Goal: Transaction & Acquisition: Purchase product/service

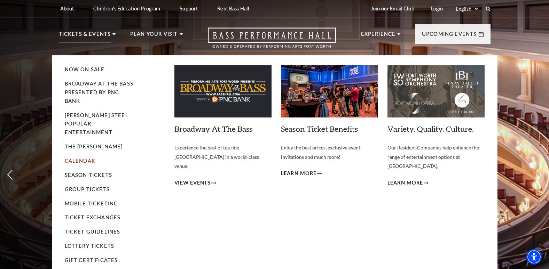
click at [85, 158] on link "Calendar" at bounding box center [80, 161] width 30 height 6
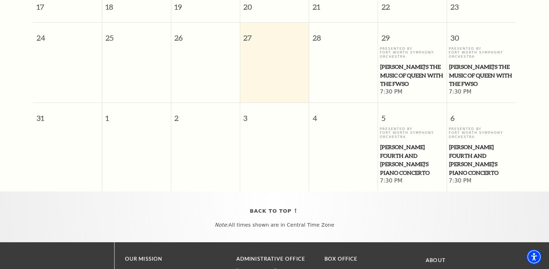
scroll to position [305, 0]
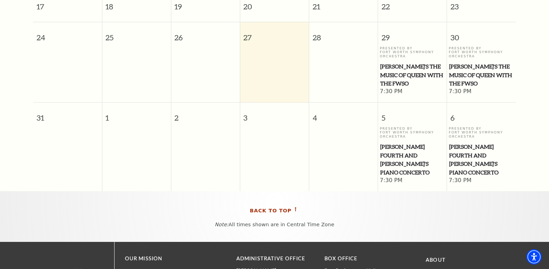
click at [288, 207] on span "Back To Top" at bounding box center [271, 211] width 42 height 9
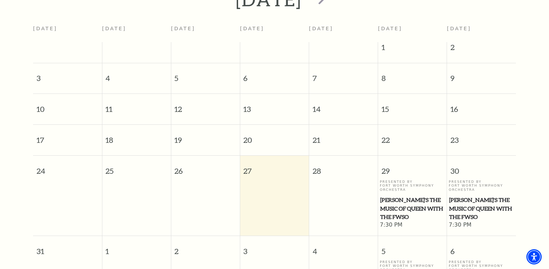
scroll to position [62, 0]
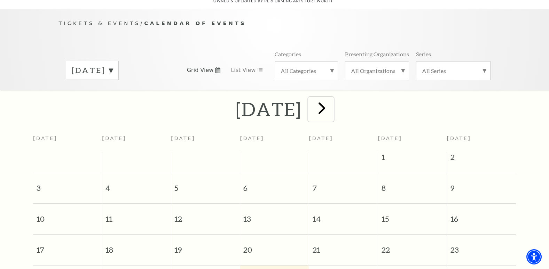
click at [332, 101] on span "next" at bounding box center [322, 108] width 20 height 20
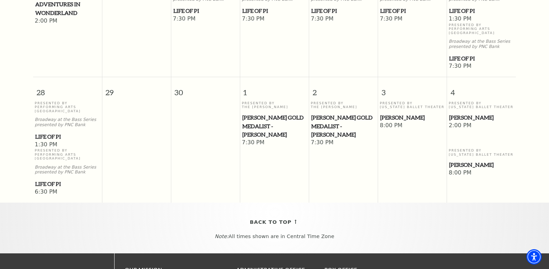
scroll to position [549, 0]
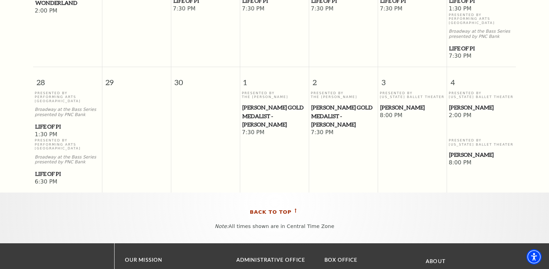
click at [272, 208] on span "Back To Top" at bounding box center [271, 212] width 42 height 9
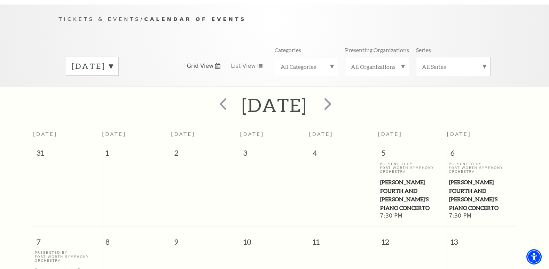
scroll to position [62, 0]
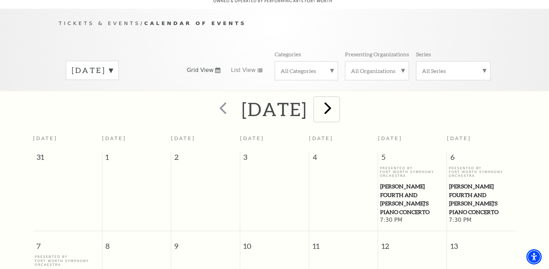
click at [338, 101] on span "next" at bounding box center [328, 108] width 20 height 20
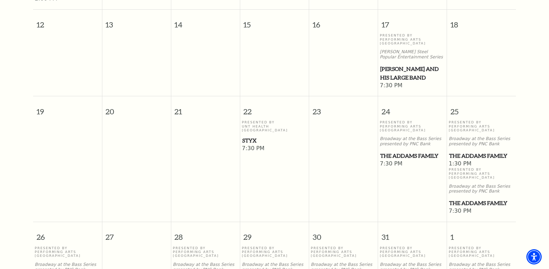
scroll to position [368, 0]
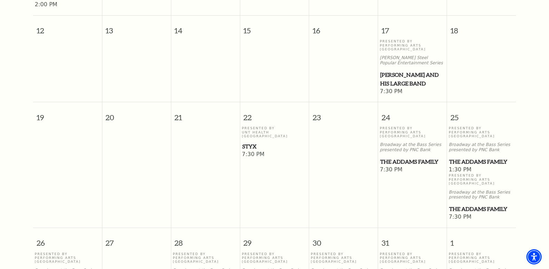
click at [251, 142] on span "Styx" at bounding box center [274, 146] width 65 height 9
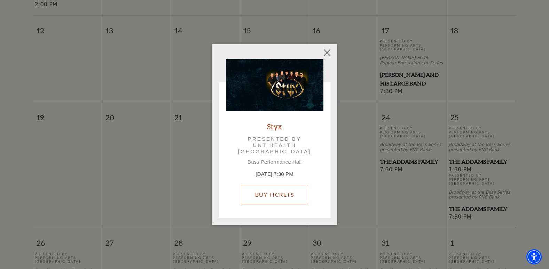
click at [270, 194] on link "Buy Tickets" at bounding box center [274, 194] width 67 height 19
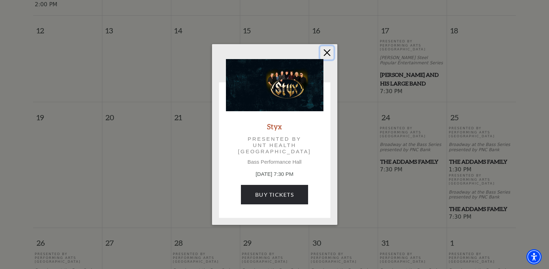
click at [326, 51] on button "Close" at bounding box center [326, 52] width 13 height 13
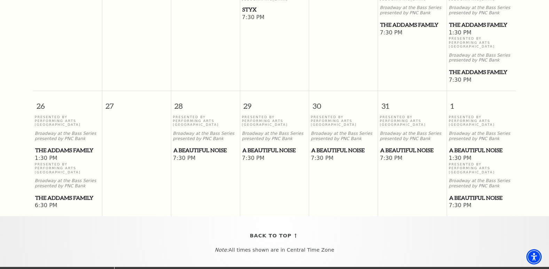
scroll to position [577, 0]
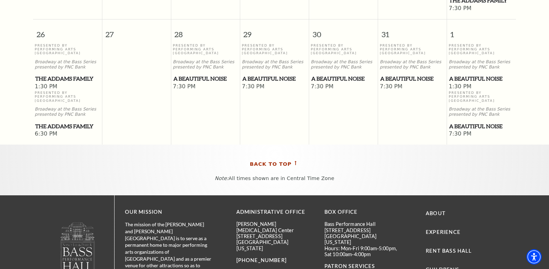
click at [273, 161] on span "Back To Top" at bounding box center [271, 164] width 42 height 9
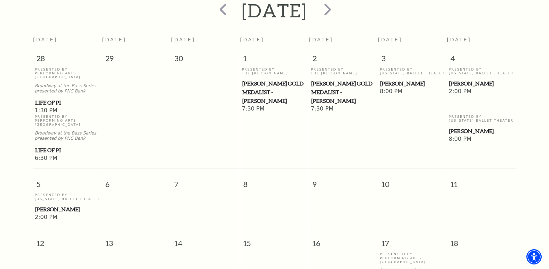
scroll to position [56, 0]
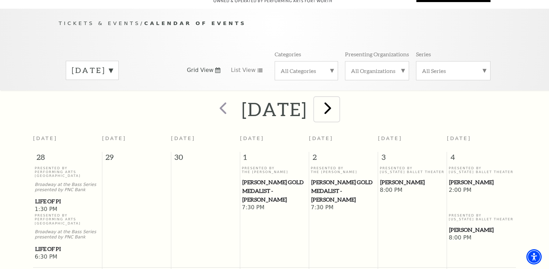
click at [338, 101] on span "next" at bounding box center [328, 108] width 20 height 20
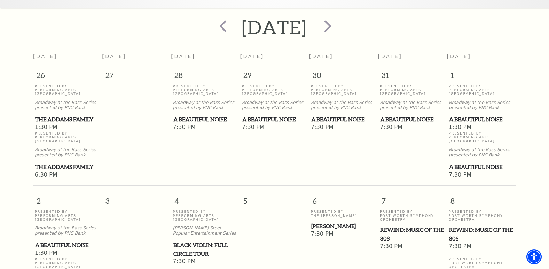
scroll to position [140, 0]
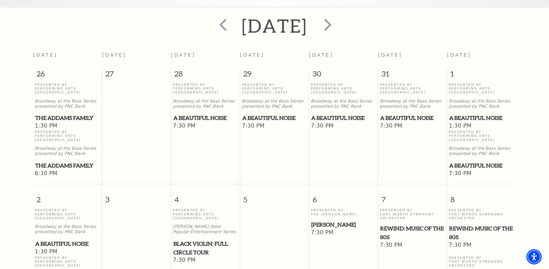
click at [265, 114] on span "A Beautiful Noise" at bounding box center [274, 118] width 65 height 9
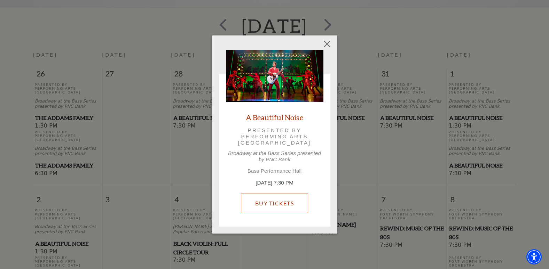
click at [278, 204] on link "Buy Tickets" at bounding box center [274, 203] width 67 height 19
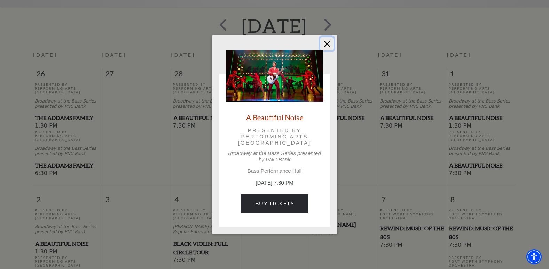
click at [326, 41] on button "Close" at bounding box center [326, 43] width 13 height 13
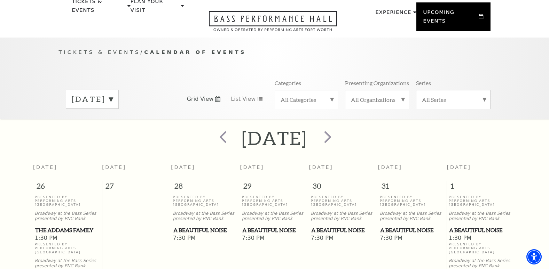
scroll to position [0, 0]
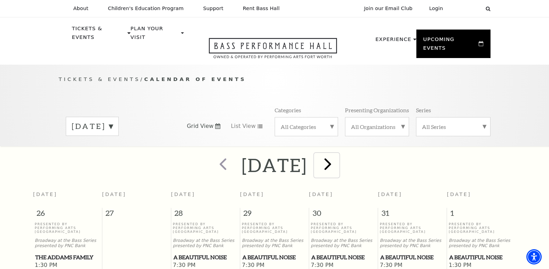
click at [338, 157] on span "next" at bounding box center [328, 164] width 20 height 20
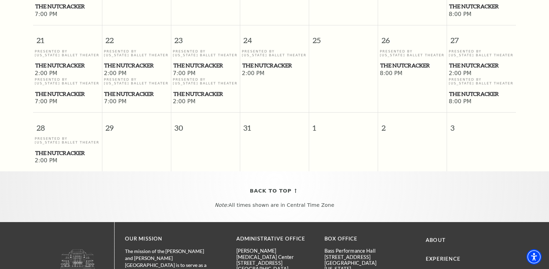
scroll to position [543, 0]
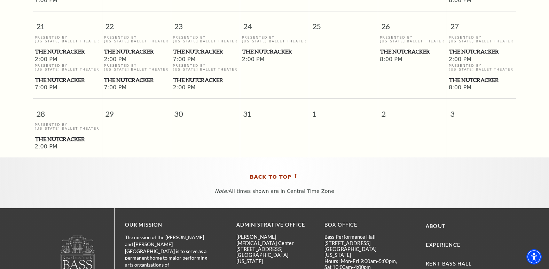
click at [277, 173] on span "Back To Top" at bounding box center [271, 177] width 42 height 9
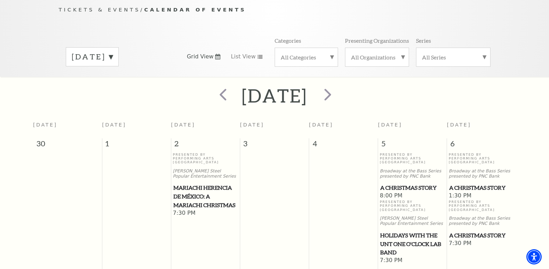
scroll to position [56, 0]
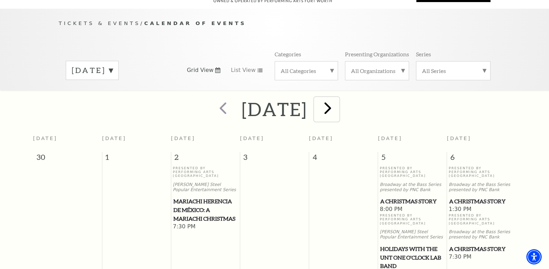
click at [338, 104] on span "next" at bounding box center [328, 108] width 20 height 20
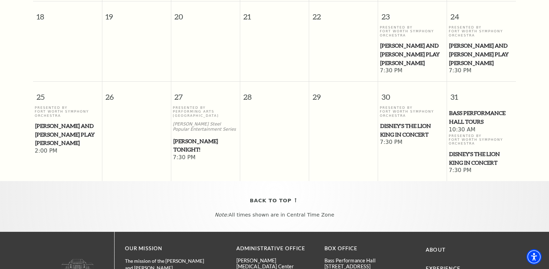
scroll to position [446, 0]
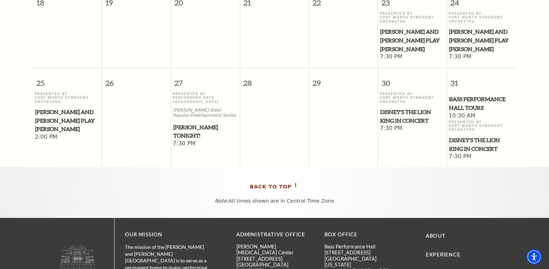
click at [274, 183] on span "Back To Top" at bounding box center [271, 187] width 42 height 9
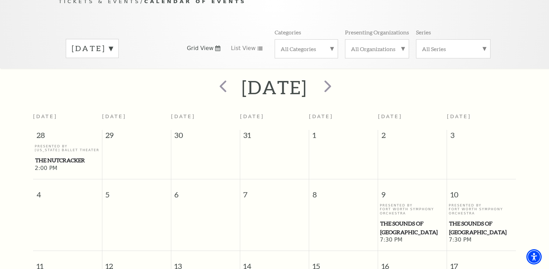
scroll to position [56, 0]
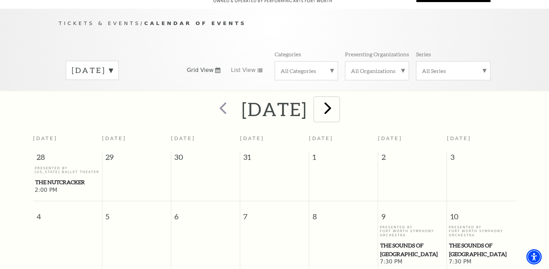
click at [338, 100] on span "next" at bounding box center [328, 108] width 20 height 20
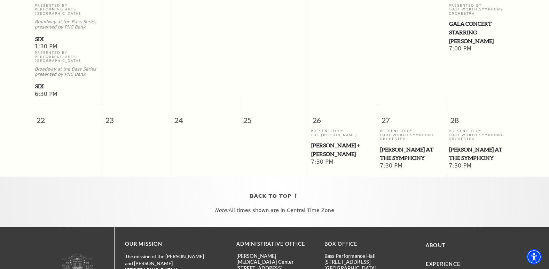
scroll to position [376, 0]
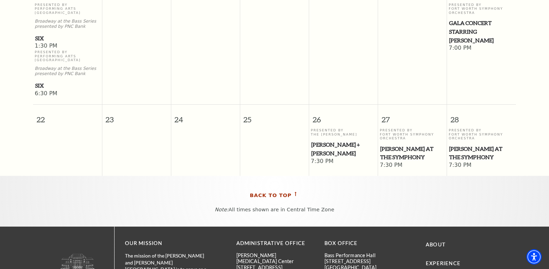
click at [272, 193] on span "Back To Top" at bounding box center [271, 195] width 42 height 9
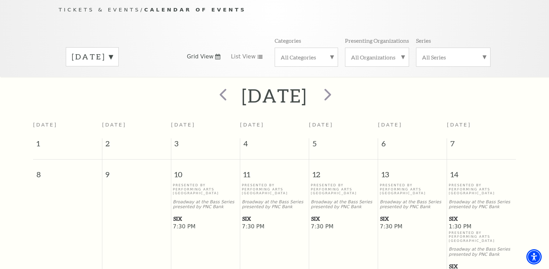
scroll to position [56, 0]
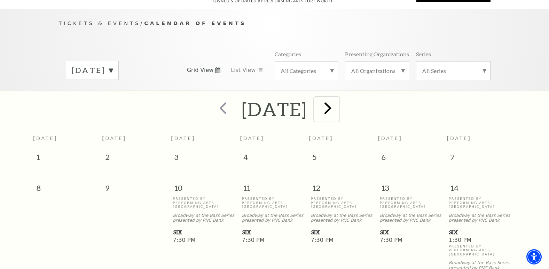
click at [338, 102] on span "next" at bounding box center [328, 108] width 20 height 20
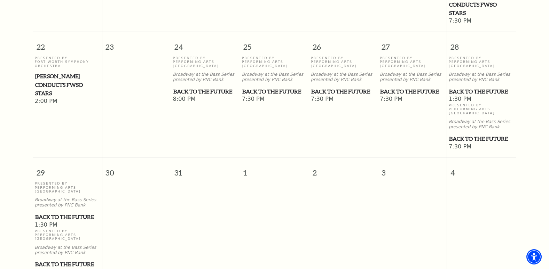
scroll to position [516, 0]
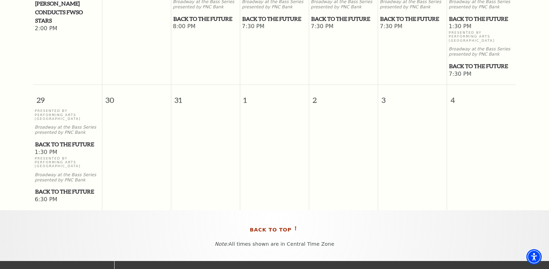
click at [292, 227] on icon at bounding box center [295, 229] width 7 height 4
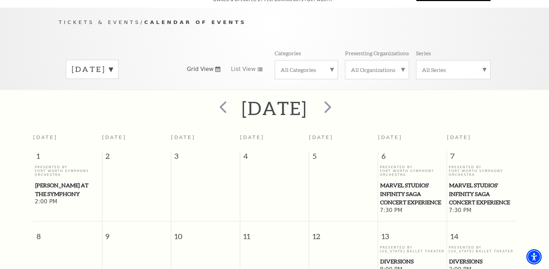
scroll to position [56, 0]
click at [338, 103] on span "next" at bounding box center [328, 108] width 20 height 20
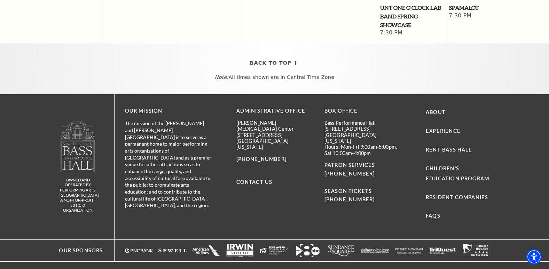
scroll to position [738, 0]
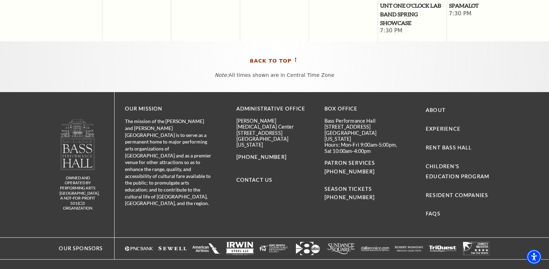
click at [285, 58] on span "Back To Top" at bounding box center [271, 61] width 42 height 9
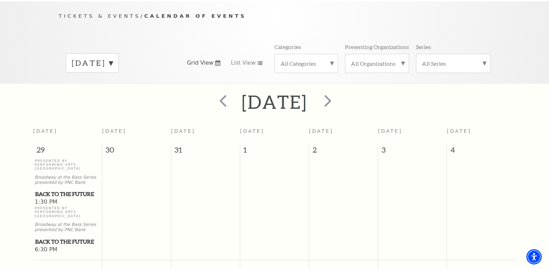
scroll to position [56, 0]
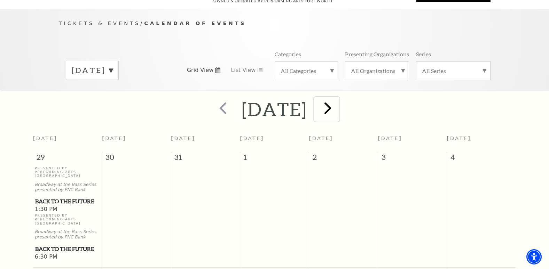
click at [338, 99] on span "next" at bounding box center [328, 108] width 20 height 20
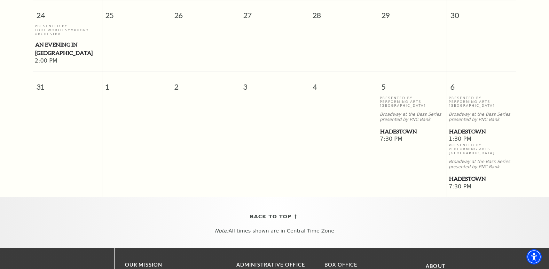
scroll to position [655, 0]
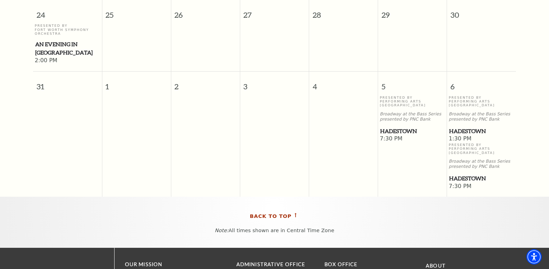
click at [293, 216] on icon at bounding box center [295, 215] width 7 height 4
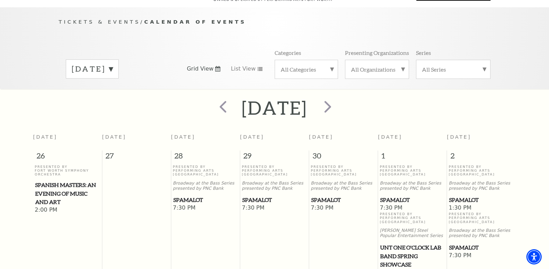
scroll to position [56, 0]
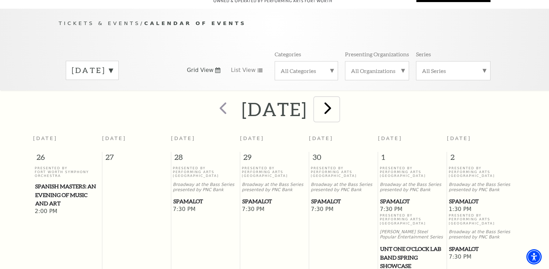
click at [338, 102] on span "next" at bounding box center [328, 108] width 20 height 20
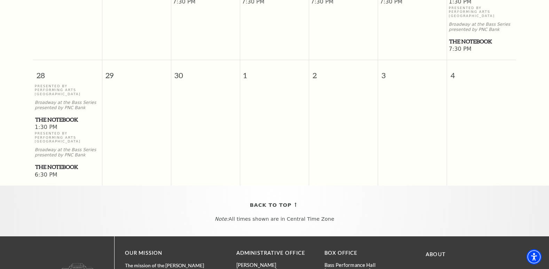
scroll to position [557, 0]
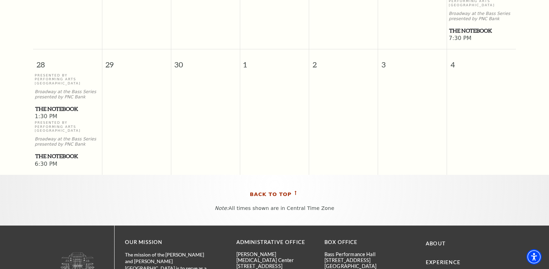
click at [270, 193] on span "Back To Top" at bounding box center [271, 194] width 42 height 9
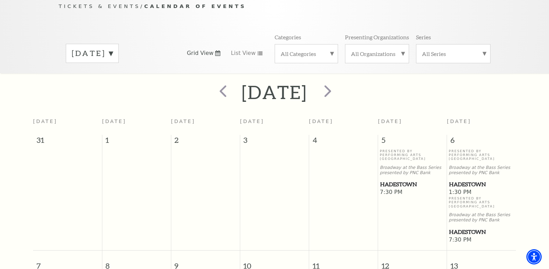
scroll to position [56, 0]
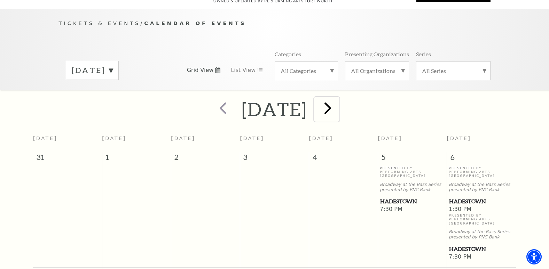
click at [338, 103] on span "next" at bounding box center [328, 108] width 20 height 20
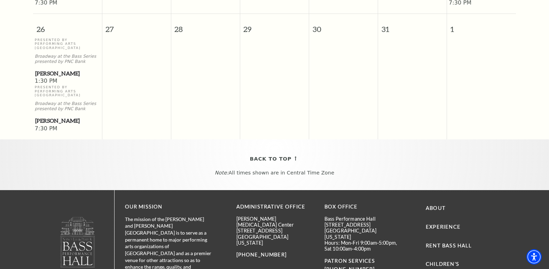
scroll to position [613, 0]
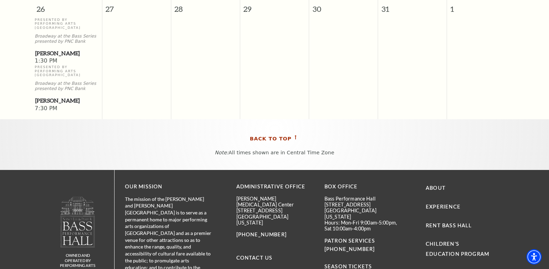
click at [264, 135] on span "Back To Top" at bounding box center [271, 139] width 42 height 9
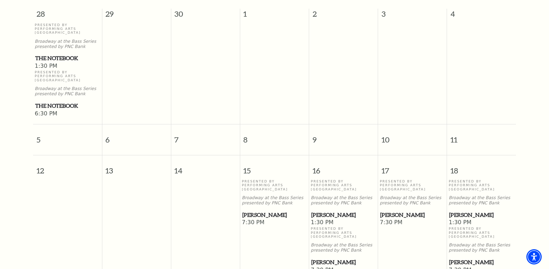
scroll to position [56, 0]
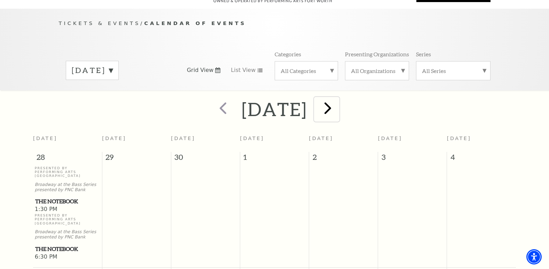
click at [336, 100] on span "next" at bounding box center [328, 108] width 20 height 20
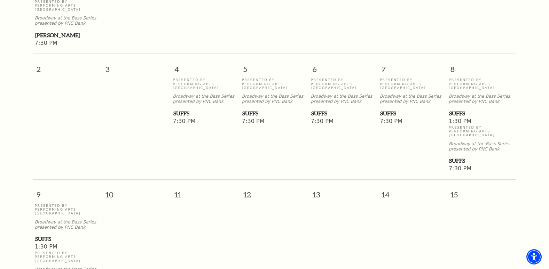
scroll to position [265, 0]
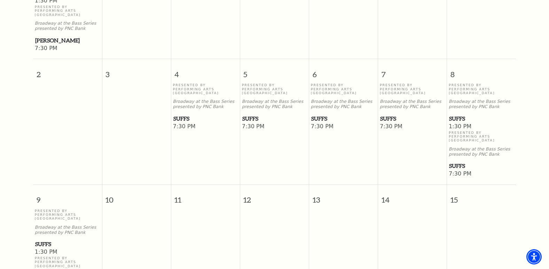
click at [322, 115] on span "Suffs" at bounding box center [343, 119] width 65 height 9
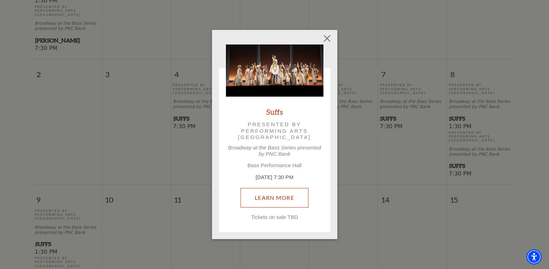
click at [272, 197] on link "Learn More" at bounding box center [275, 197] width 68 height 19
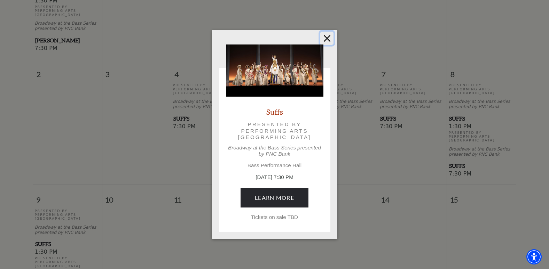
click at [328, 38] on button "Close" at bounding box center [326, 38] width 13 height 13
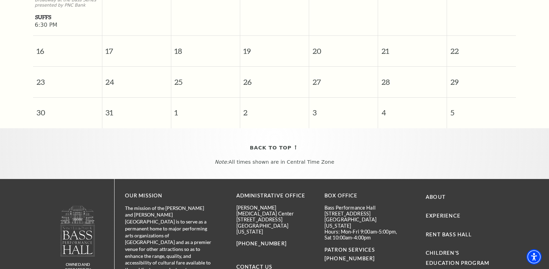
scroll to position [571, 0]
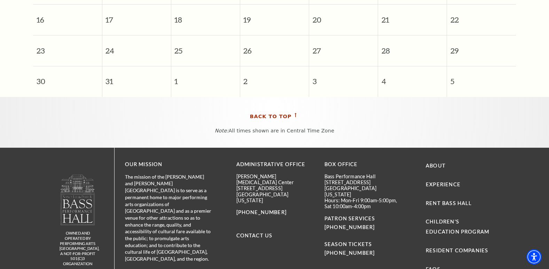
click at [285, 115] on span "Back To Top" at bounding box center [271, 116] width 42 height 9
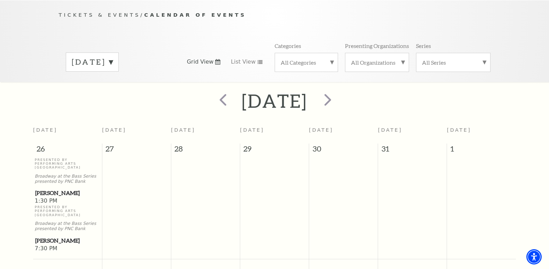
scroll to position [56, 0]
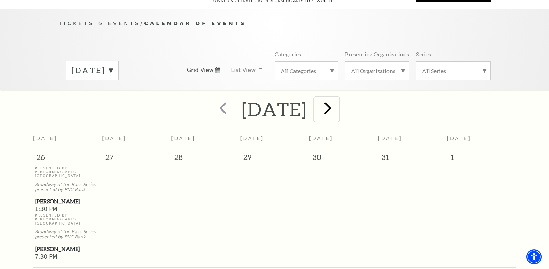
click at [338, 102] on span "next" at bounding box center [328, 108] width 20 height 20
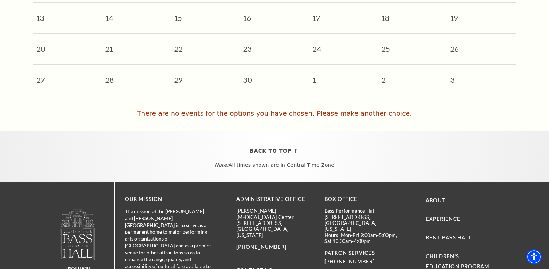
scroll to position [293, 0]
